Goal: Find specific page/section: Find specific page/section

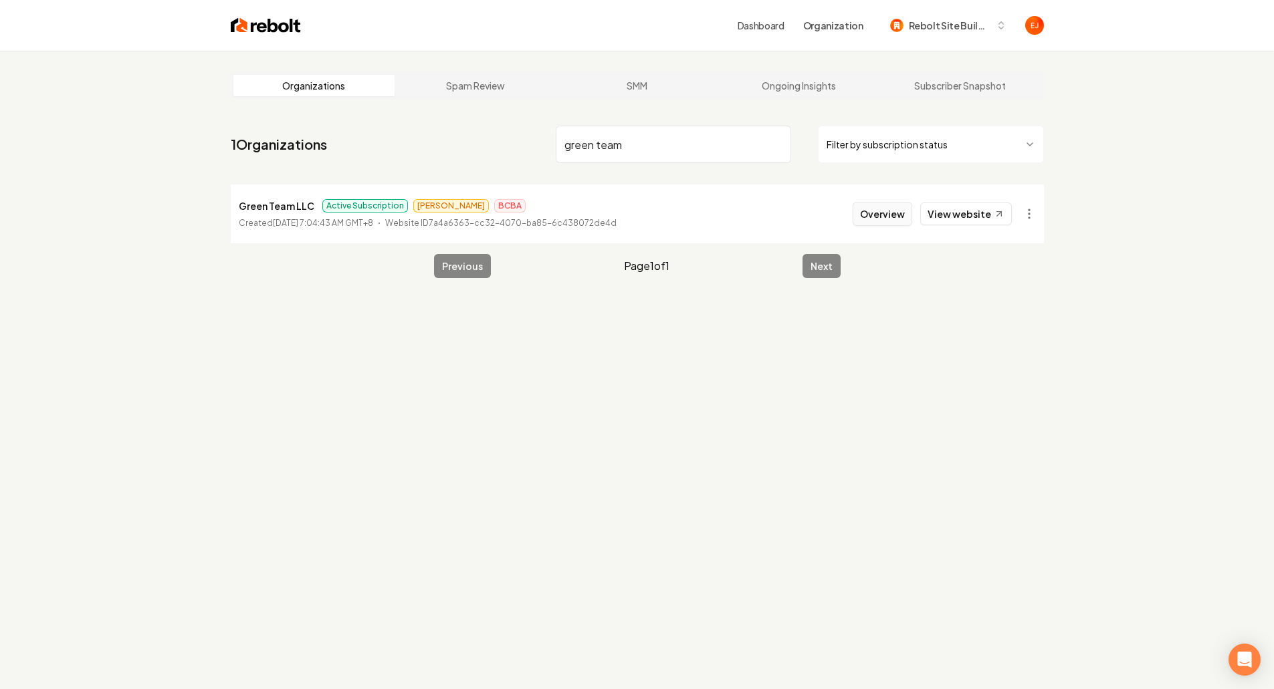
type input "green team"
click at [879, 208] on button "Overview" at bounding box center [883, 214] width 60 height 24
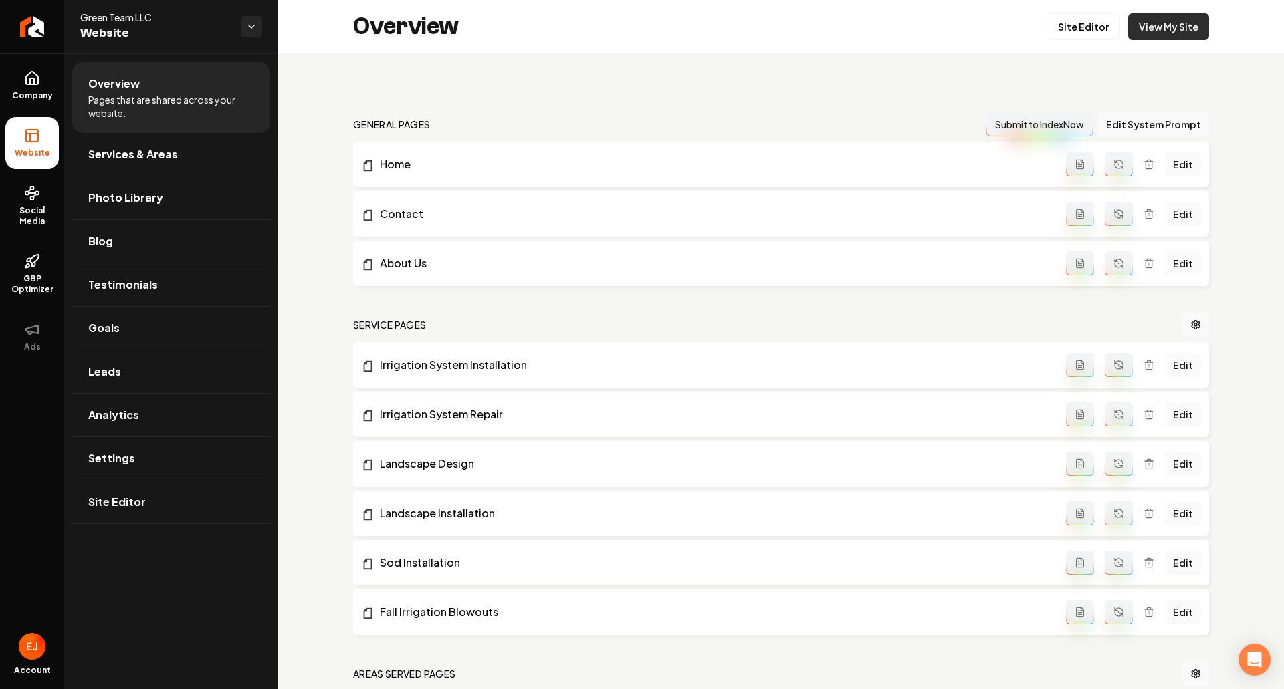
click at [1160, 17] on link "View My Site" at bounding box center [1168, 26] width 81 height 27
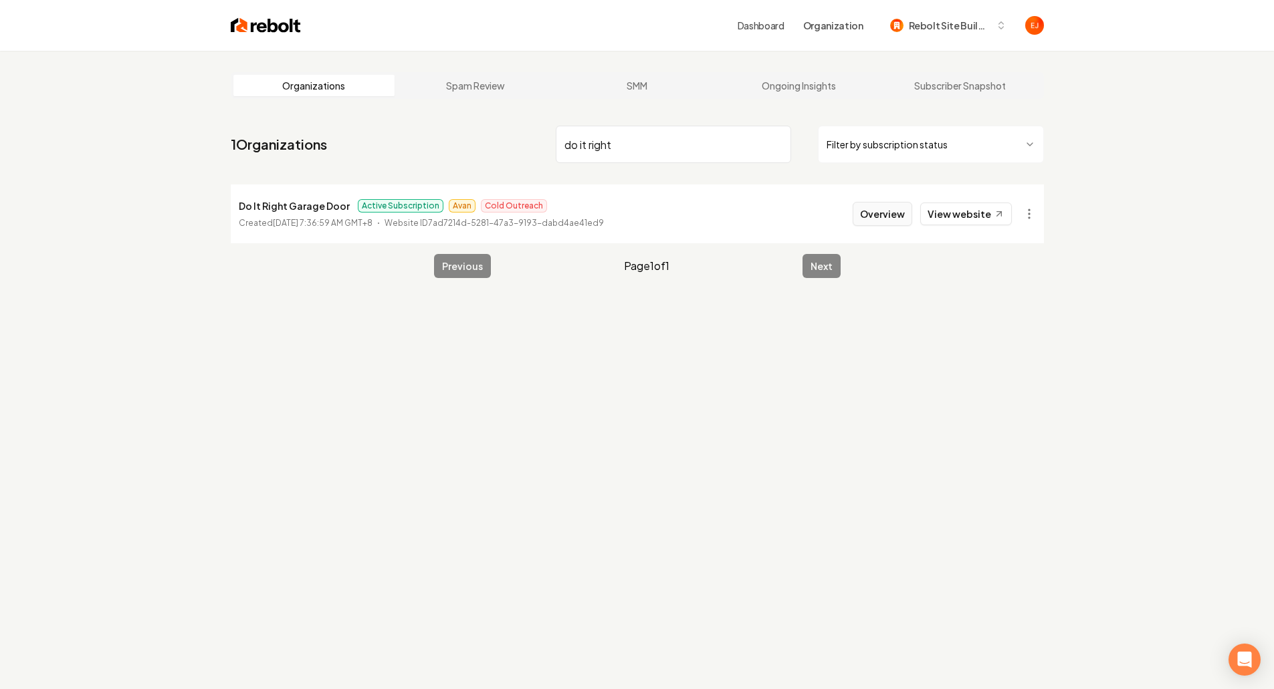
type input "do it right"
click at [891, 211] on button "Overview" at bounding box center [883, 214] width 60 height 24
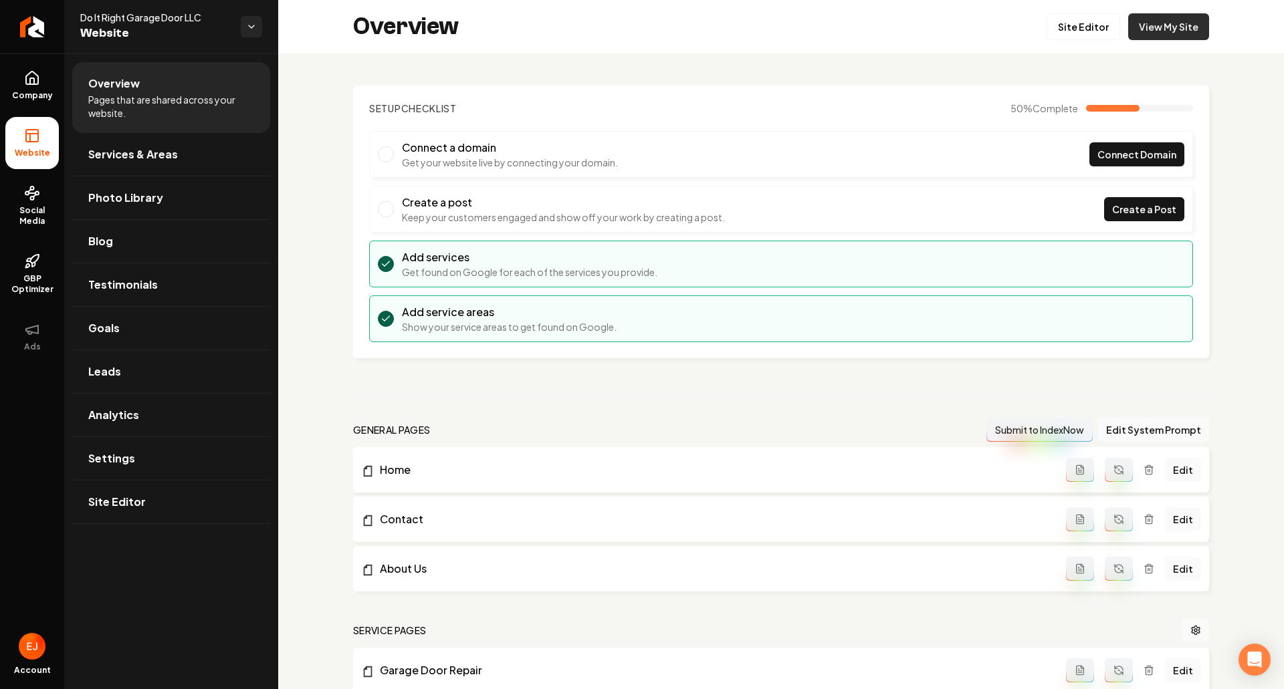
click at [1182, 35] on link "View My Site" at bounding box center [1168, 26] width 81 height 27
click at [28, 226] on span "Social Media" at bounding box center [31, 215] width 53 height 21
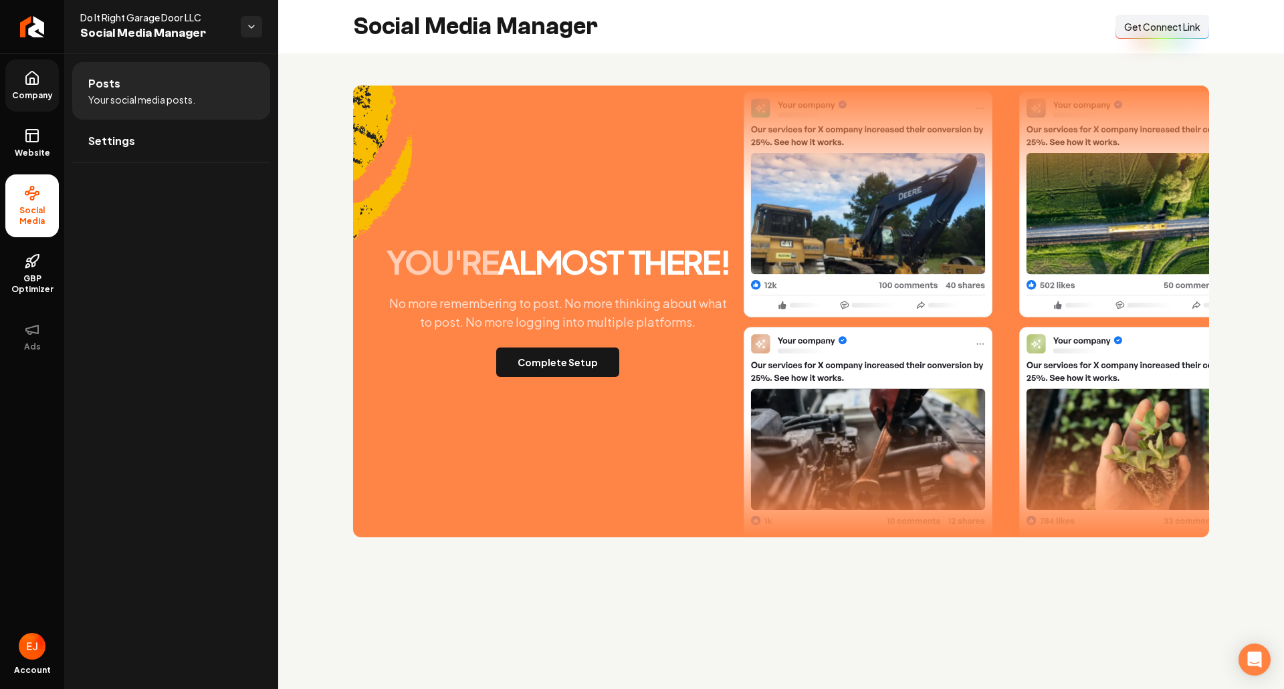
click at [31, 86] on icon at bounding box center [32, 78] width 16 height 16
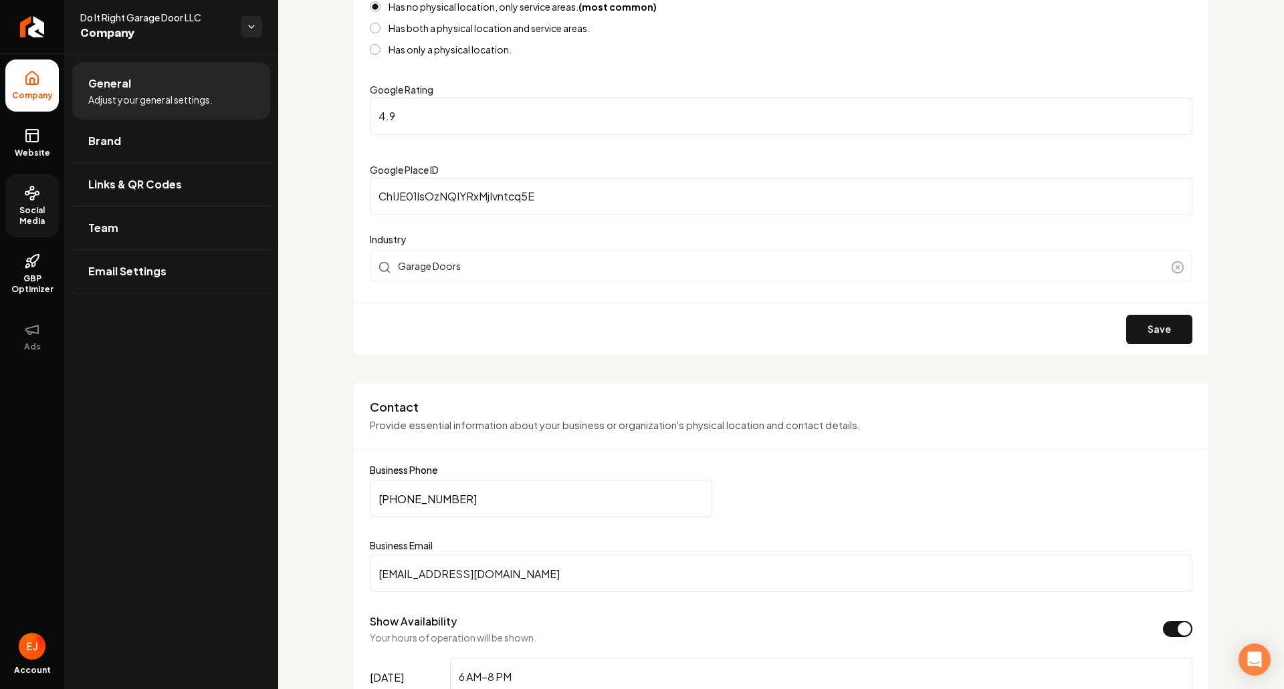
scroll to position [345, 0]
